Goal: Information Seeking & Learning: Check status

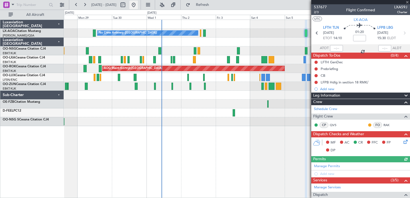
click at [138, 6] on button at bounding box center [133, 5] width 9 height 9
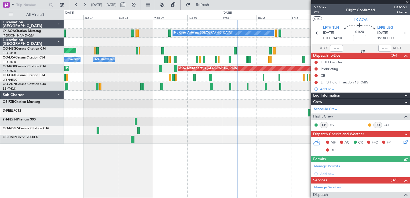
click at [408, 3] on div at bounding box center [360, 2] width 99 height 4
click at [407, 2] on span at bounding box center [407, 2] width 5 height 5
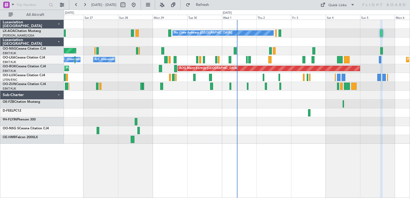
type input "0"
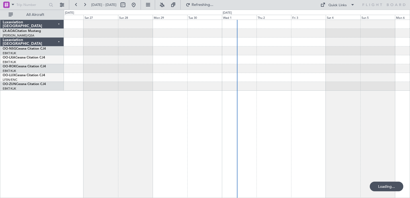
click at [96, 115] on div at bounding box center [237, 109] width 346 height 178
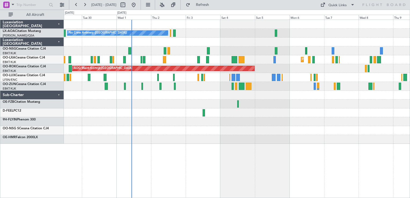
click at [209, 93] on div "No Crew Antwerp ([GEOGRAPHIC_DATA]) No Crew [GEOGRAPHIC_DATA] ([GEOGRAPHIC_DATA…" at bounding box center [237, 82] width 346 height 124
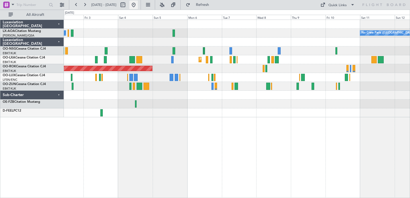
click at [138, 6] on button at bounding box center [133, 5] width 9 height 9
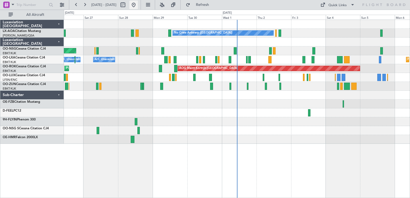
click at [138, 3] on button at bounding box center [133, 5] width 9 height 9
click at [138, 4] on button at bounding box center [133, 5] width 9 height 9
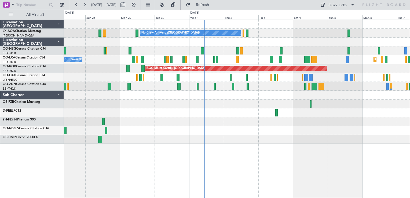
click at [249, 153] on div "No Crew Antwerp ([GEOGRAPHIC_DATA]) Planned Maint [GEOGRAPHIC_DATA] ([GEOGRAPHI…" at bounding box center [237, 109] width 346 height 178
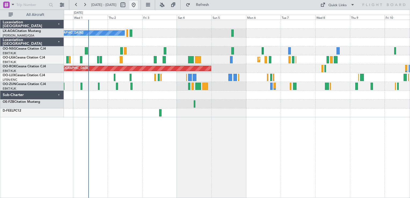
click at [138, 6] on button at bounding box center [133, 5] width 9 height 9
